Goal: Task Accomplishment & Management: Complete application form

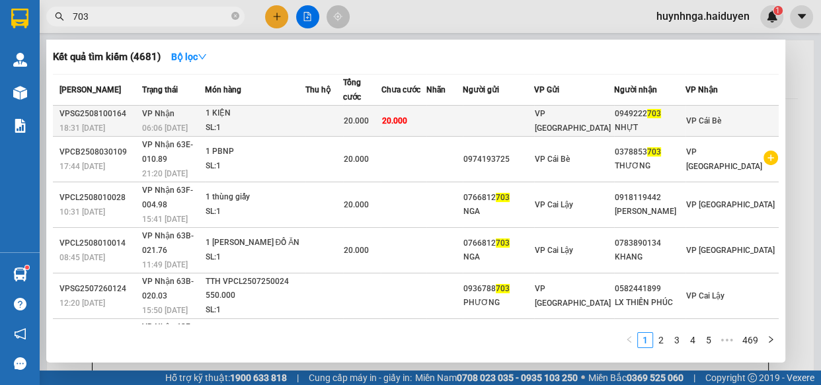
type input "703"
click at [305, 110] on div "1 KIỆN" at bounding box center [255, 113] width 99 height 15
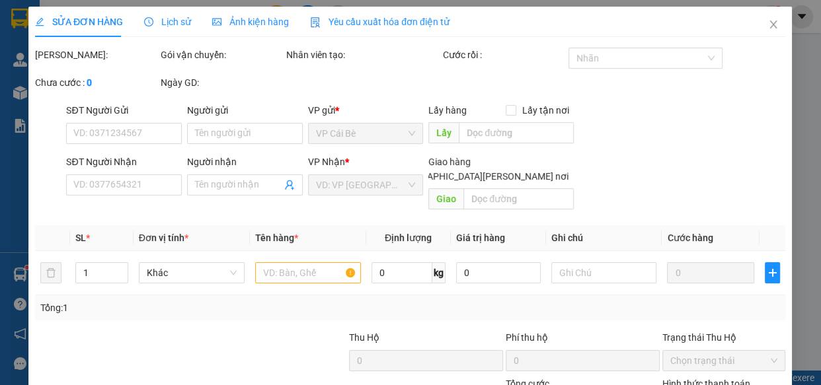
type input "0949222703"
type input "NHỰT"
type input "20.000"
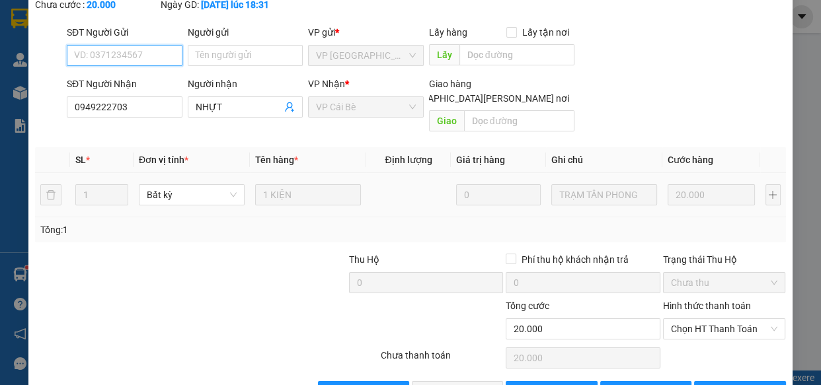
scroll to position [120, 0]
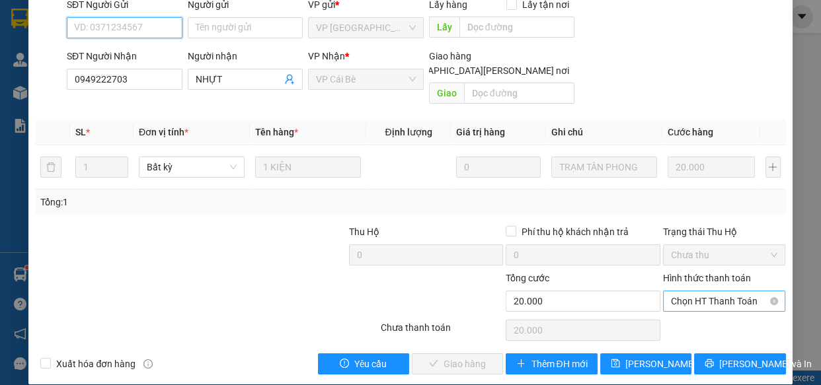
click at [708, 291] on span "Chọn HT Thanh Toán" at bounding box center [724, 301] width 107 height 20
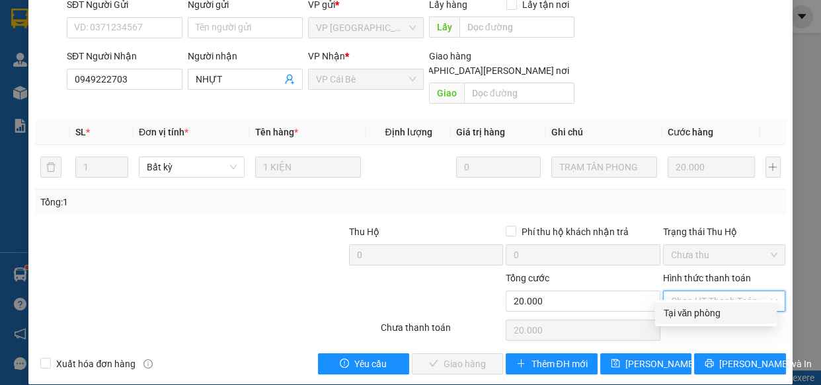
click at [698, 317] on div "Tại văn phòng" at bounding box center [716, 313] width 106 height 15
type input "0"
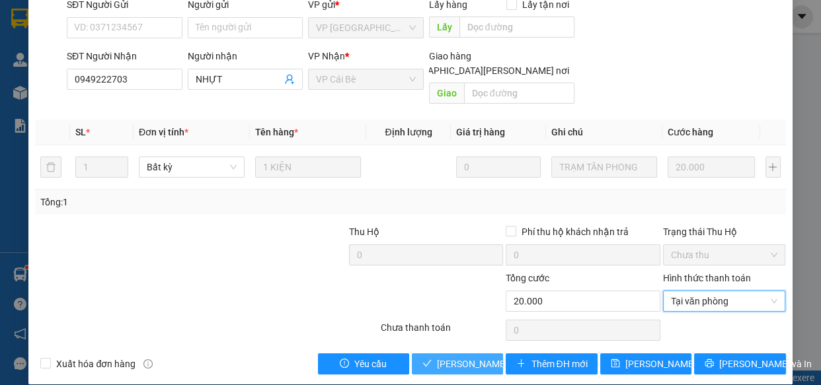
click at [454, 357] on span "[PERSON_NAME] và [PERSON_NAME] hàng" at bounding box center [526, 364] width 178 height 15
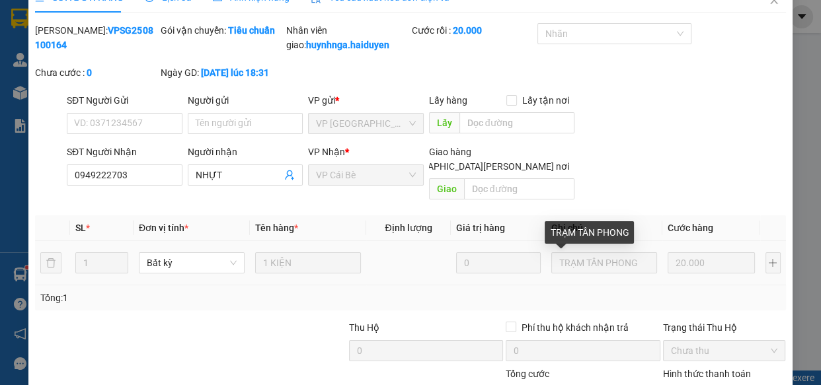
scroll to position [0, 0]
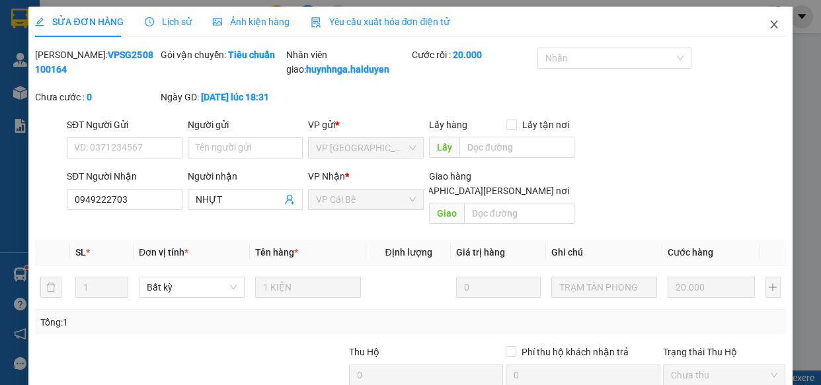
drag, startPoint x: 766, startPoint y: 26, endPoint x: 735, endPoint y: 33, distance: 31.9
click at [769, 26] on icon "close" at bounding box center [774, 24] width 11 height 11
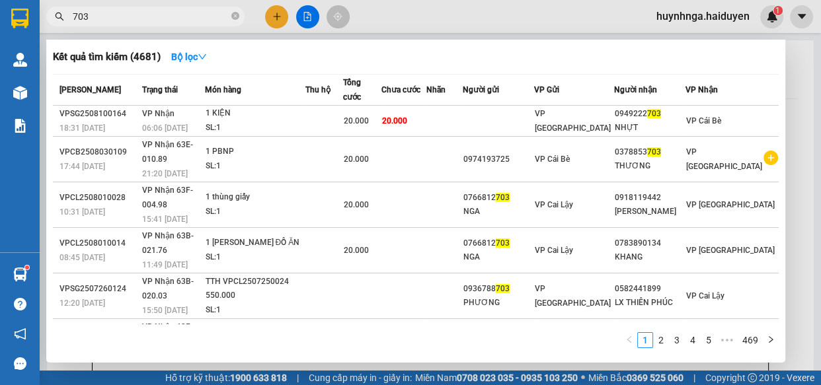
click at [195, 17] on input "703" at bounding box center [151, 16] width 156 height 15
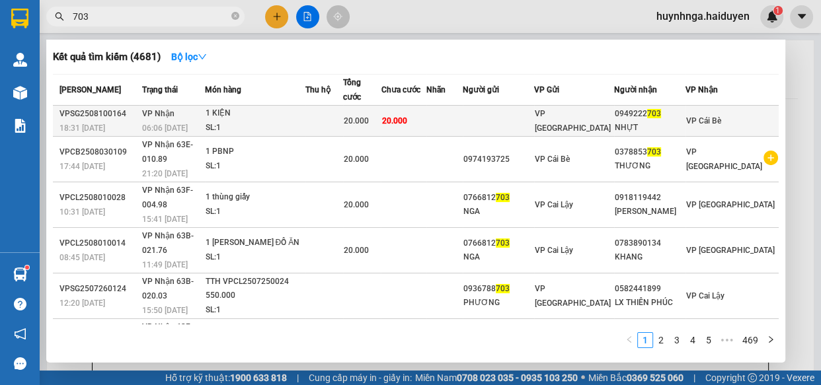
click at [342, 118] on td at bounding box center [324, 121] width 38 height 31
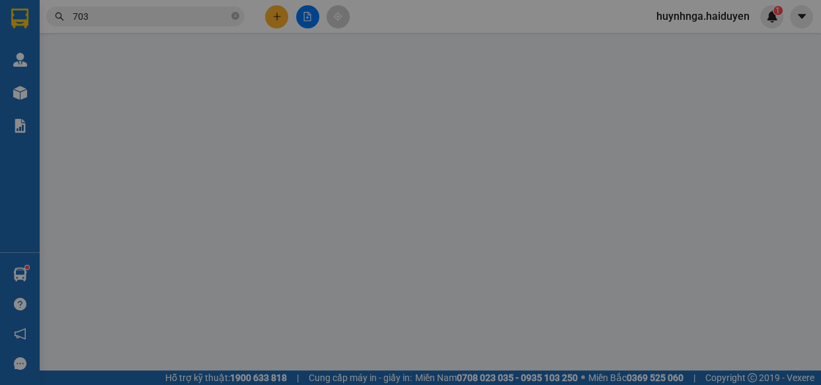
type input "0949222703"
type input "NHỰT"
type input "20.000"
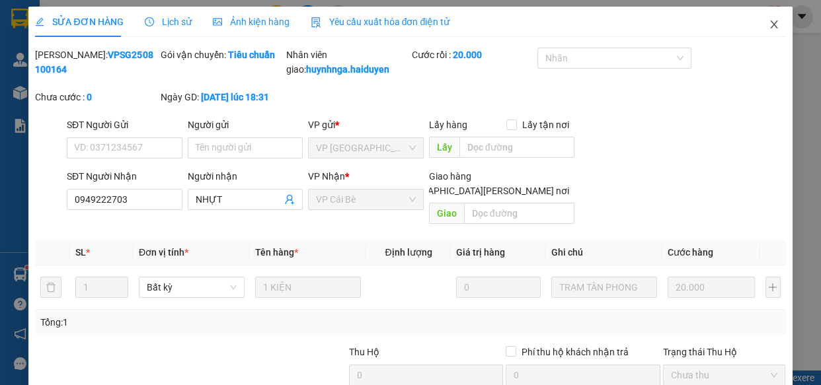
click at [769, 30] on icon "close" at bounding box center [774, 24] width 11 height 11
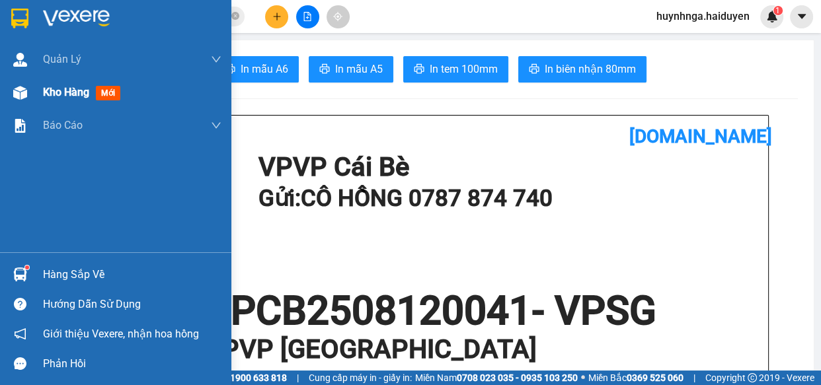
click at [73, 91] on span "Kho hàng" at bounding box center [66, 92] width 46 height 13
